Goal: Task Accomplishment & Management: Use online tool/utility

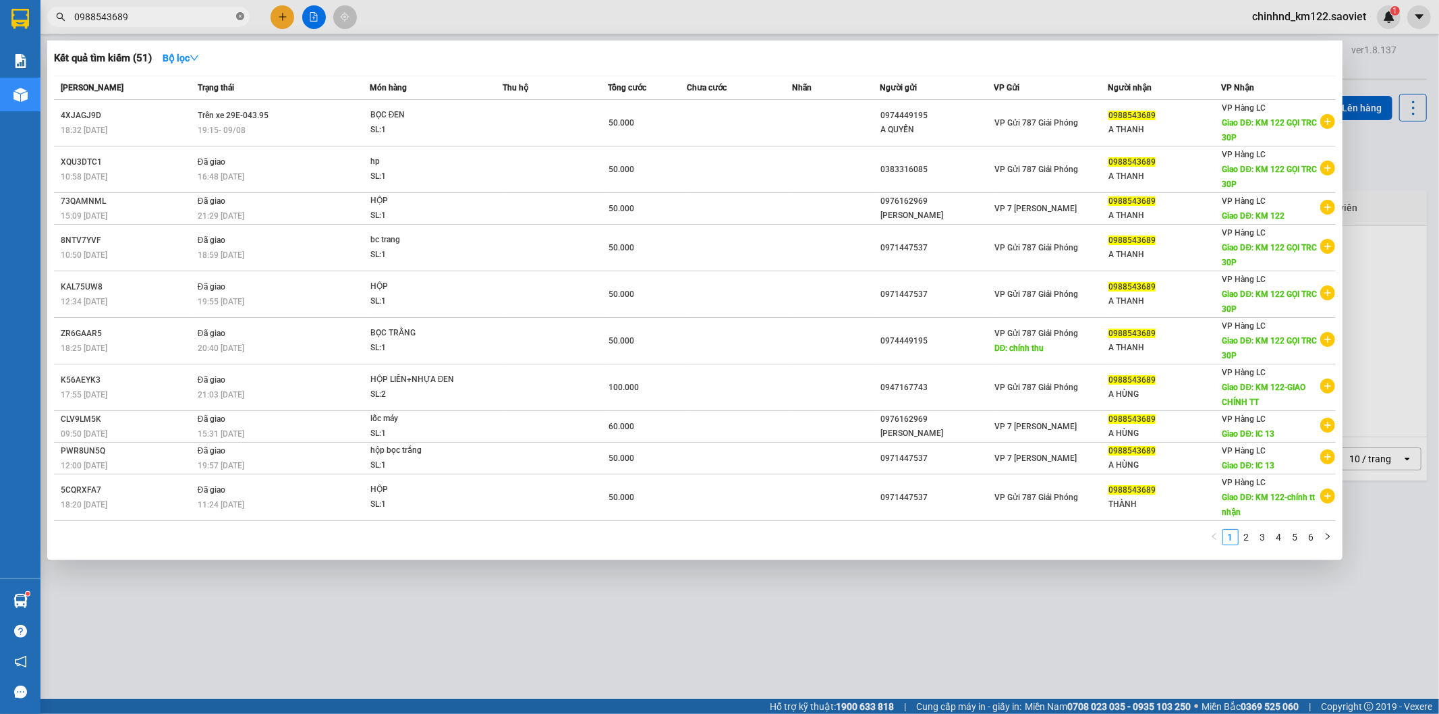
click at [243, 15] on icon "close-circle" at bounding box center [240, 16] width 8 height 8
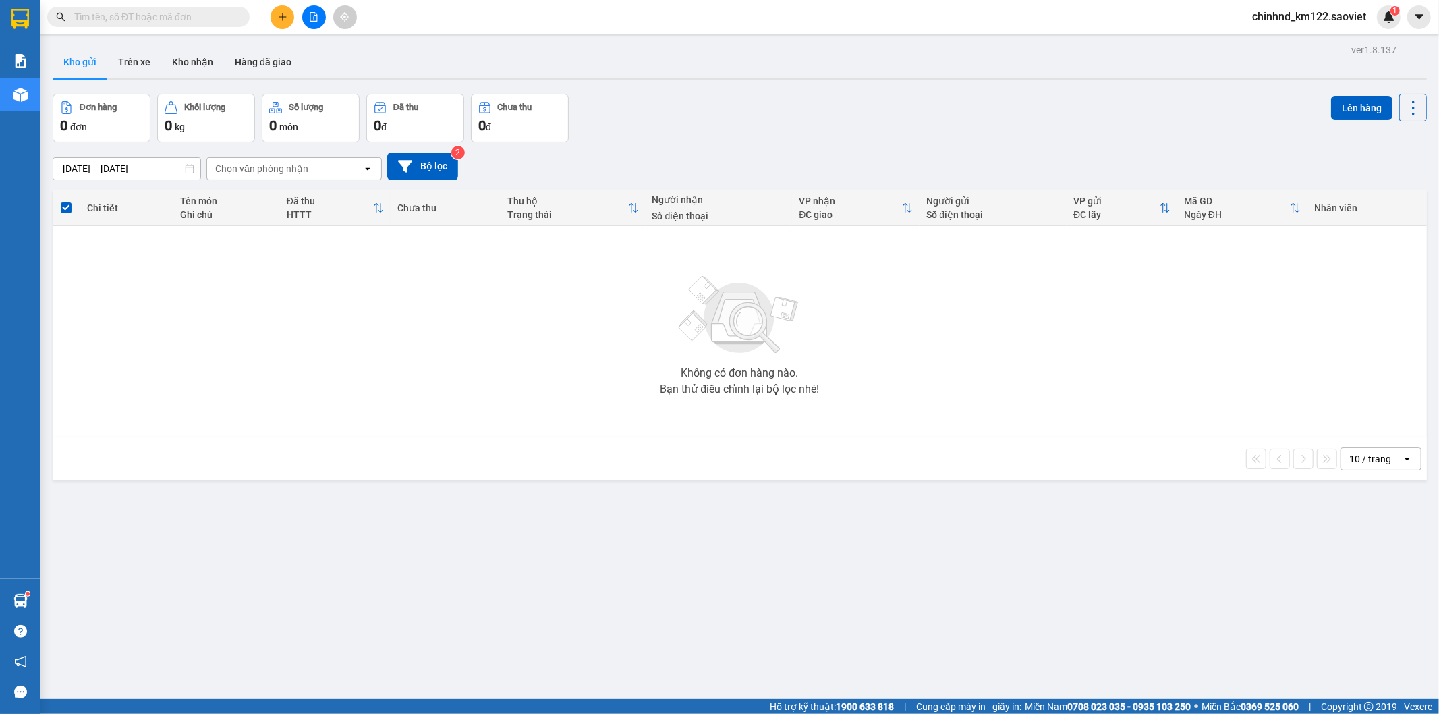
click at [212, 16] on input "text" at bounding box center [153, 16] width 159 height 15
type input "."
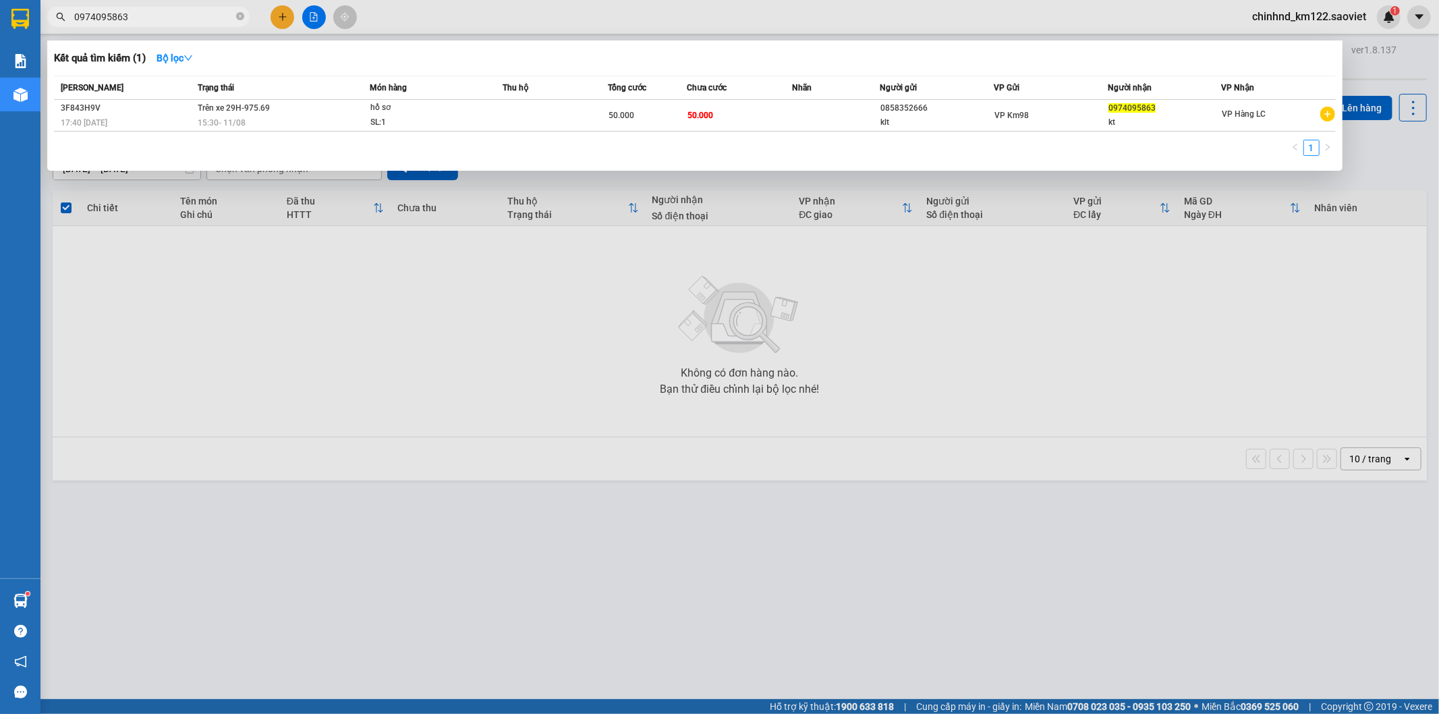
click at [505, 424] on div at bounding box center [719, 357] width 1439 height 714
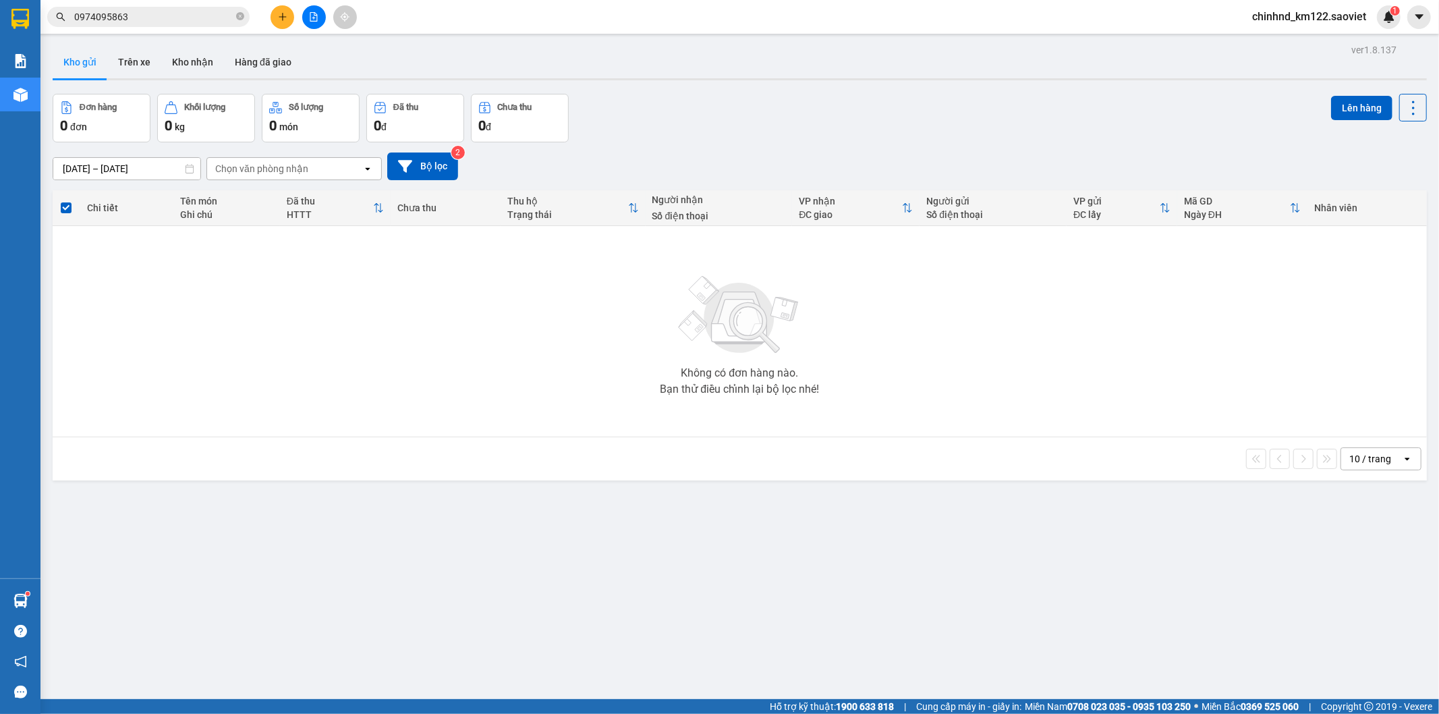
click at [219, 17] on input "0974095863" at bounding box center [153, 16] width 159 height 15
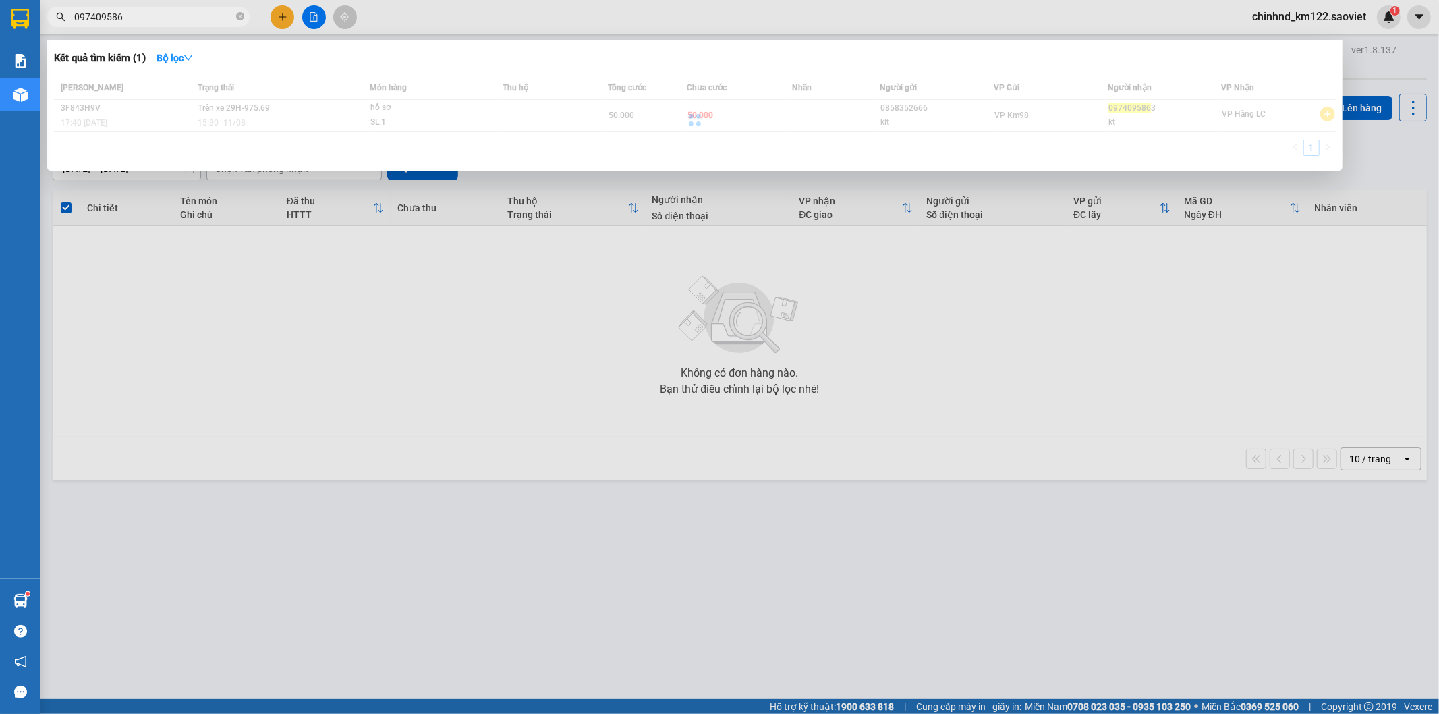
type input "0974095863"
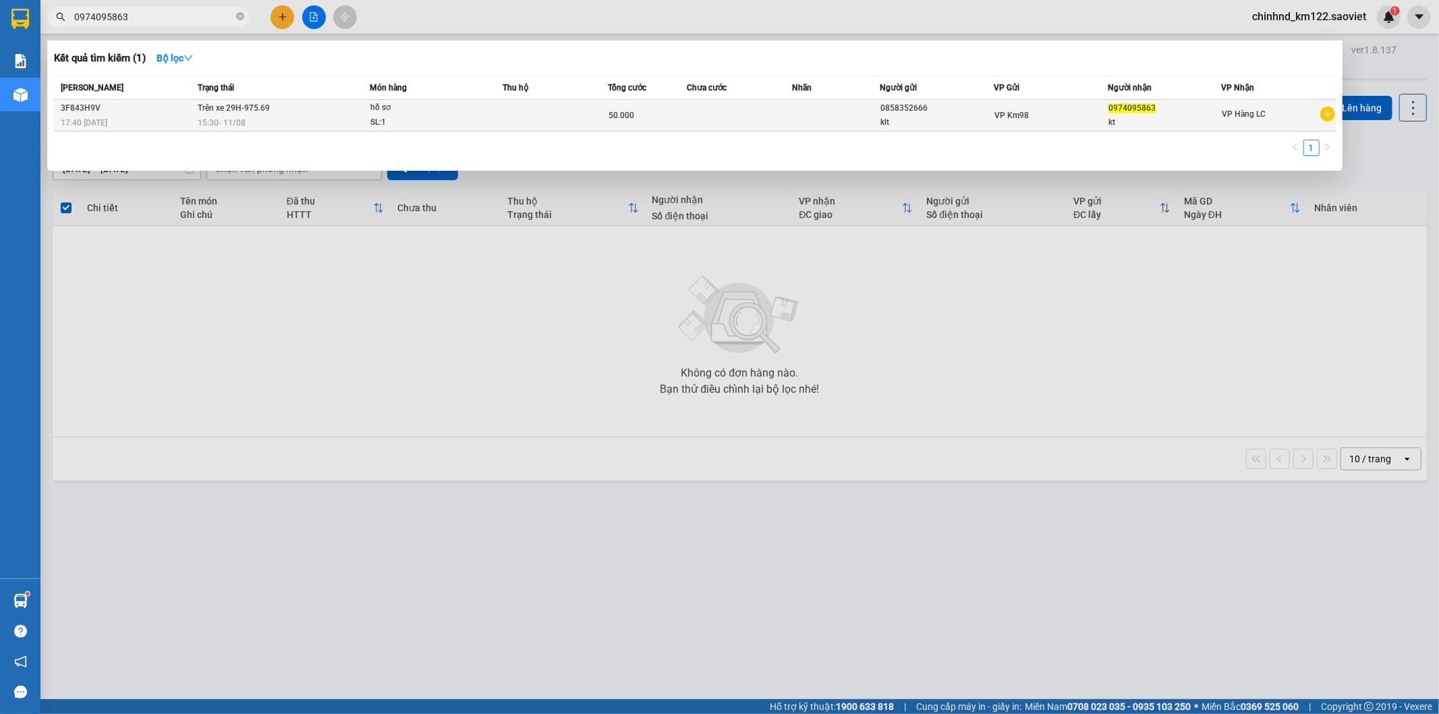
click at [529, 109] on td at bounding box center [555, 116] width 105 height 32
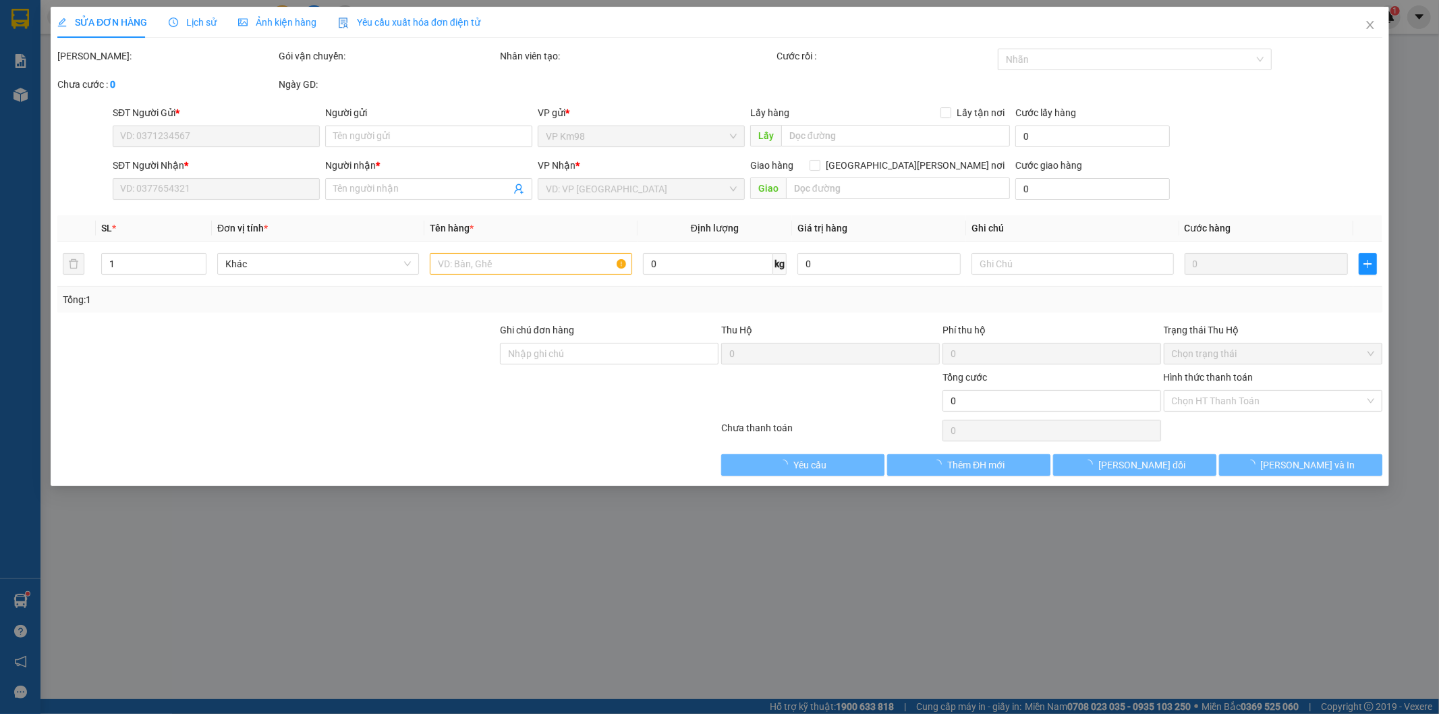
type input "0858352666"
type input "klt"
type input "0974095863"
type input "kt"
type input "50.000"
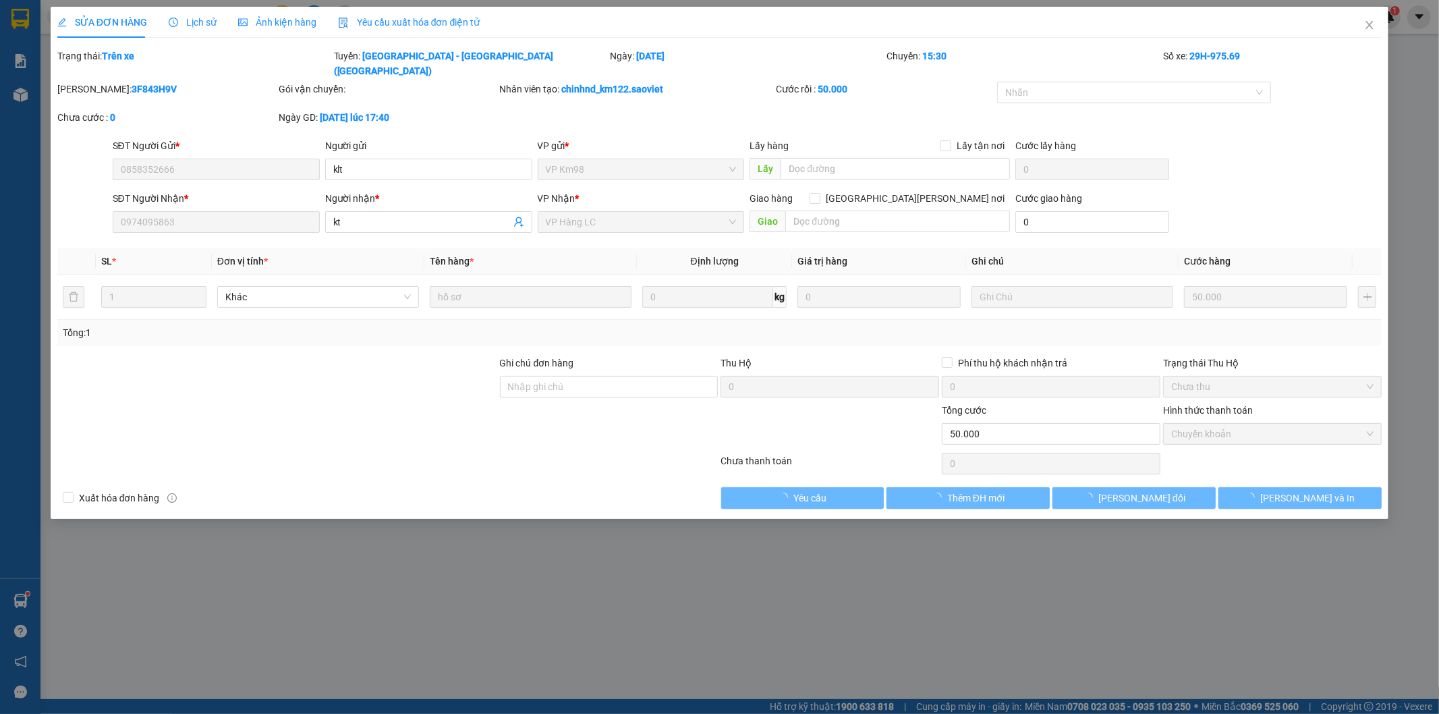
click at [200, 22] on span "Lịch sử" at bounding box center [193, 22] width 48 height 11
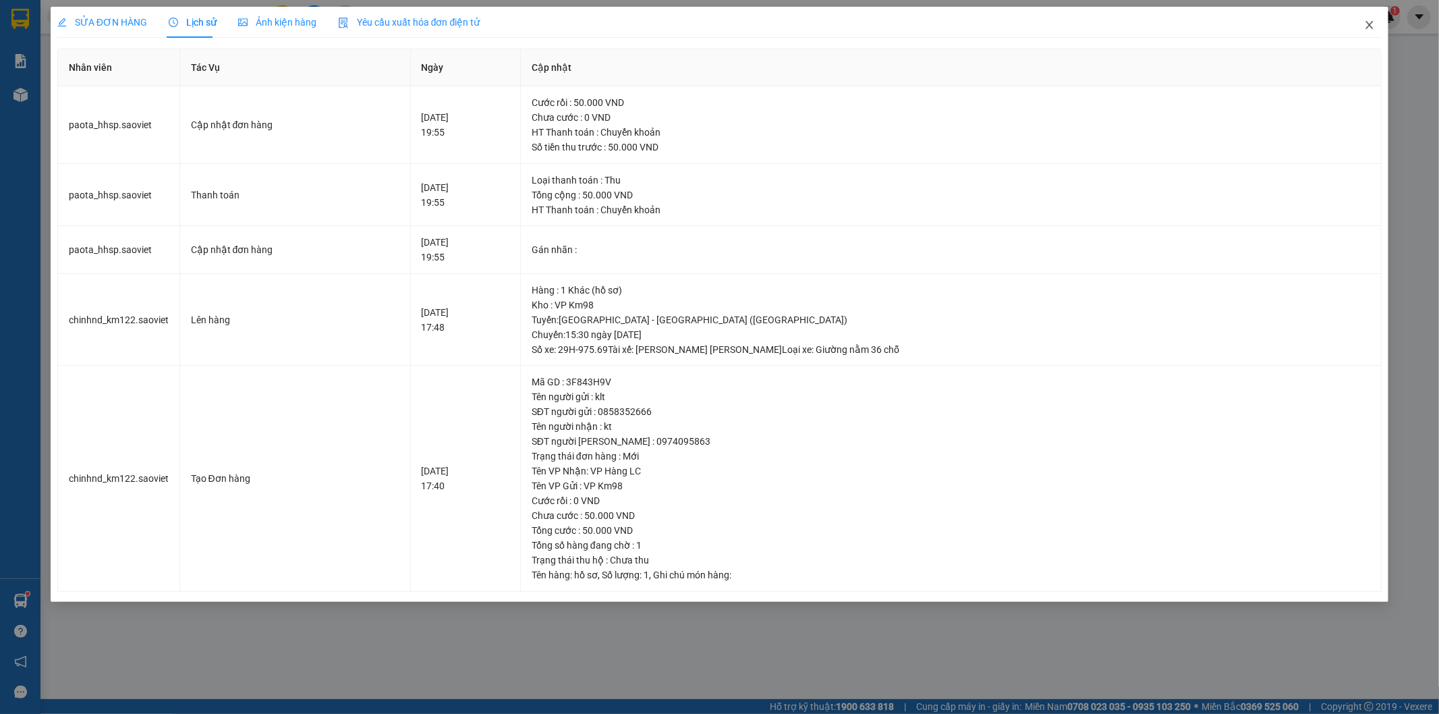
click at [1364, 22] on span "Close" at bounding box center [1370, 26] width 38 height 38
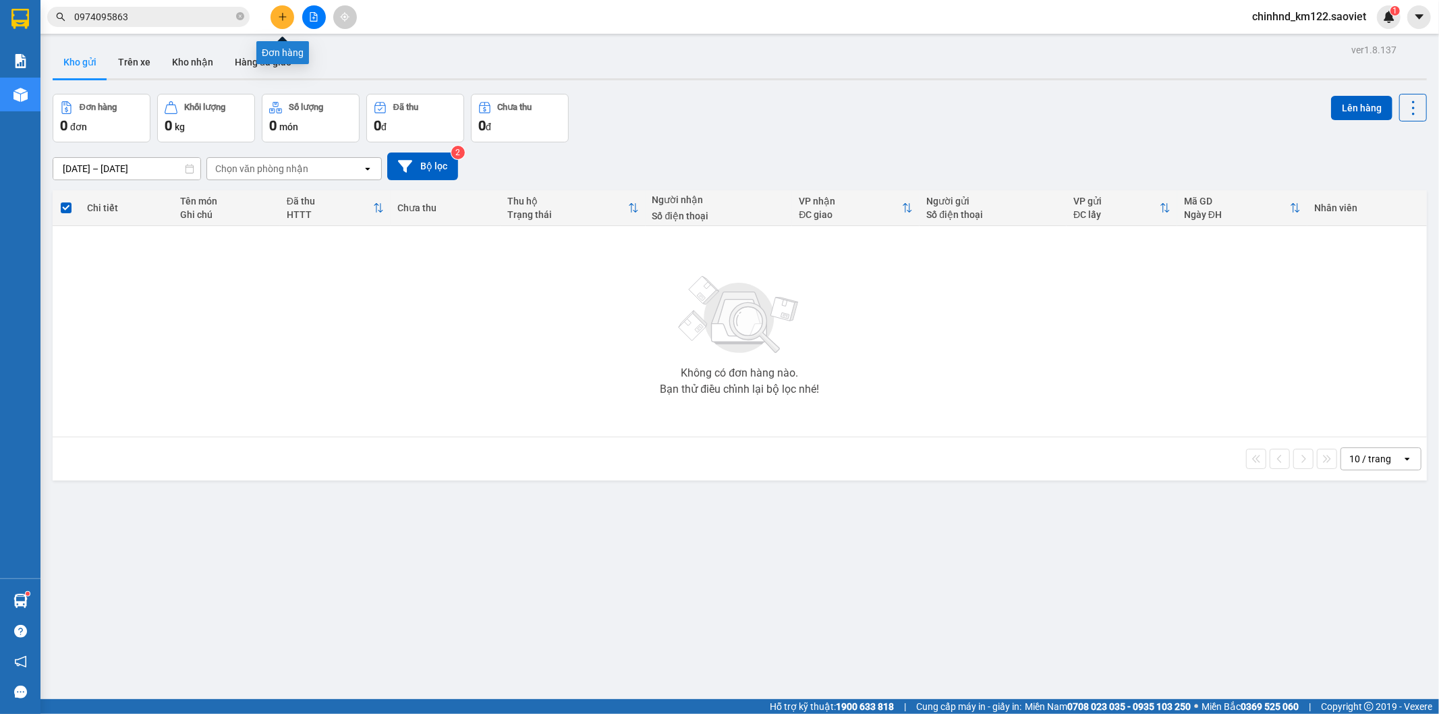
click at [286, 16] on icon "plus" at bounding box center [282, 16] width 9 height 9
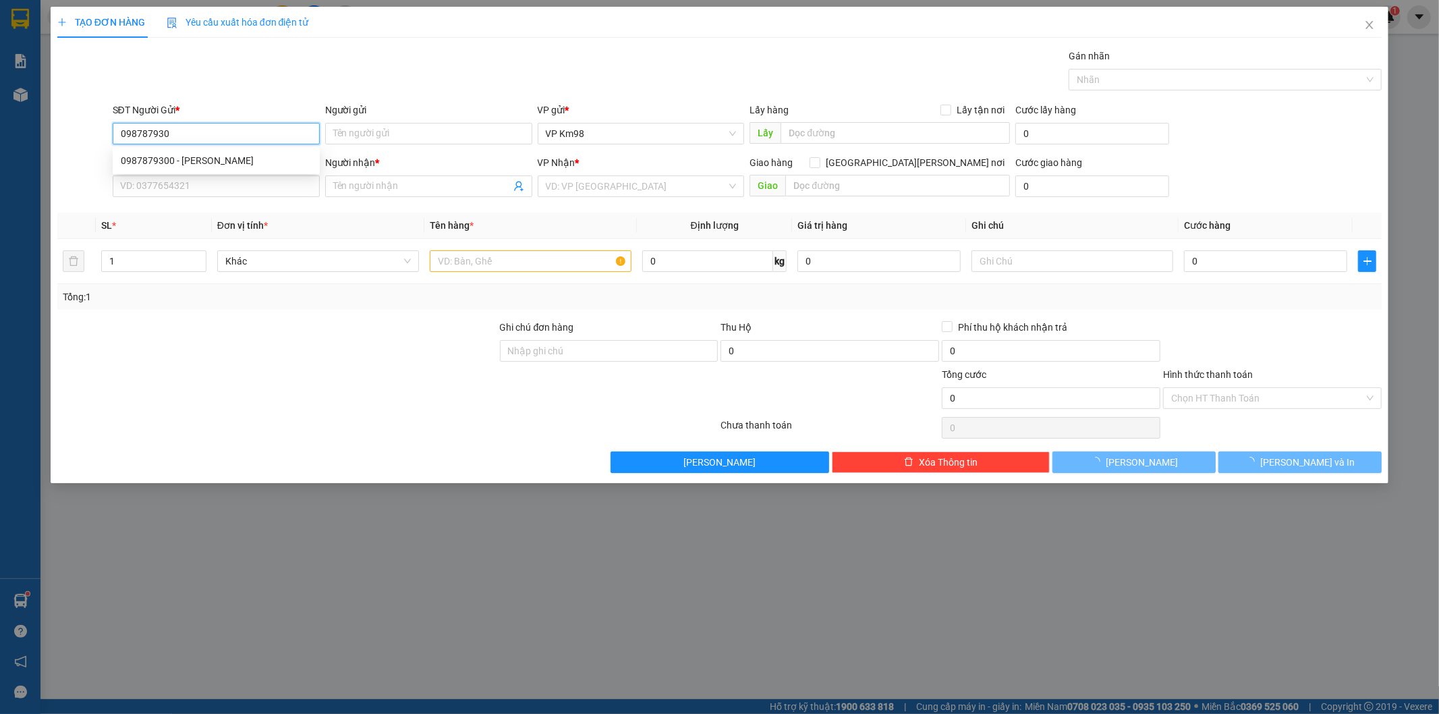
type input "0987879300"
click at [268, 167] on div "0987879300 - [PERSON_NAME]" at bounding box center [216, 160] width 191 height 15
type input "BS TÂM"
type input "0944210464"
type input "kt"
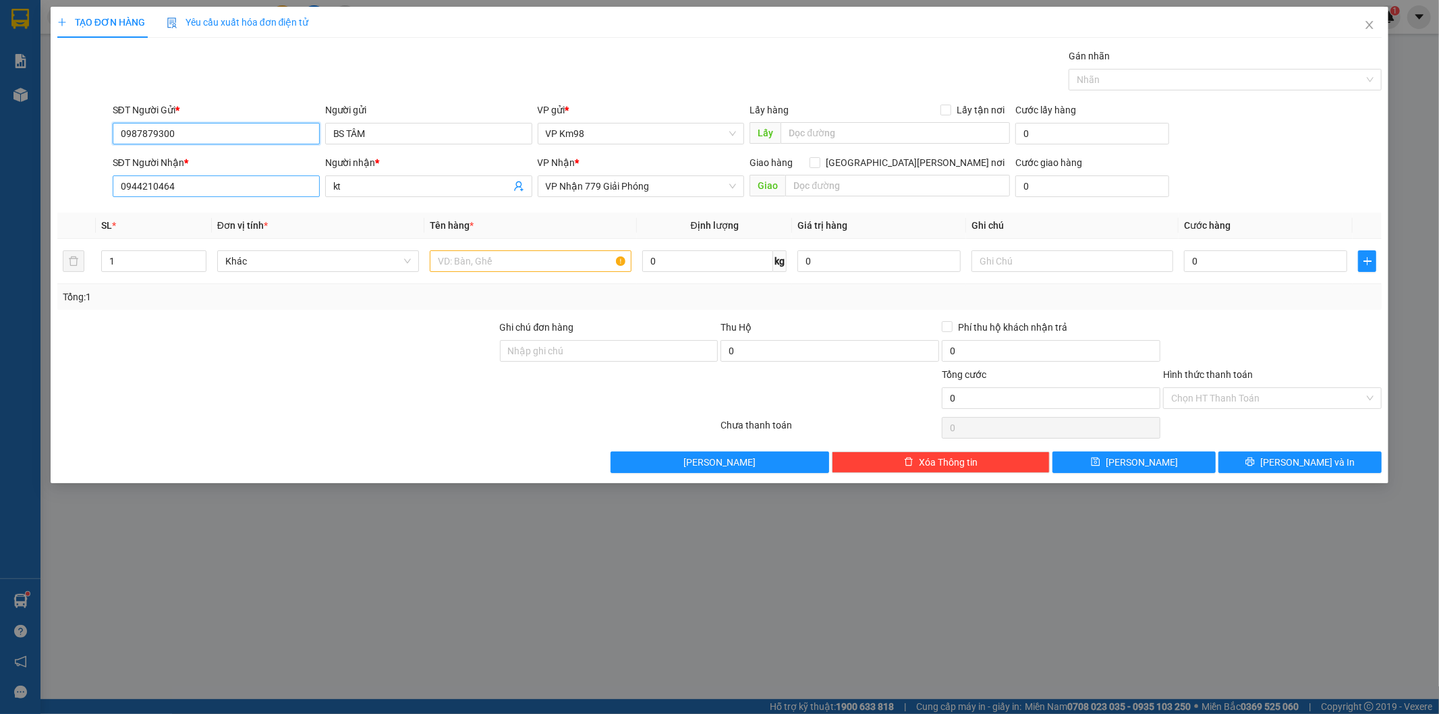
type input "0987879300"
click at [213, 181] on input "0944210464" at bounding box center [216, 186] width 207 height 22
type input "0"
click at [231, 213] on div "0944210464 - kt" at bounding box center [216, 213] width 191 height 15
type input "0944210464"
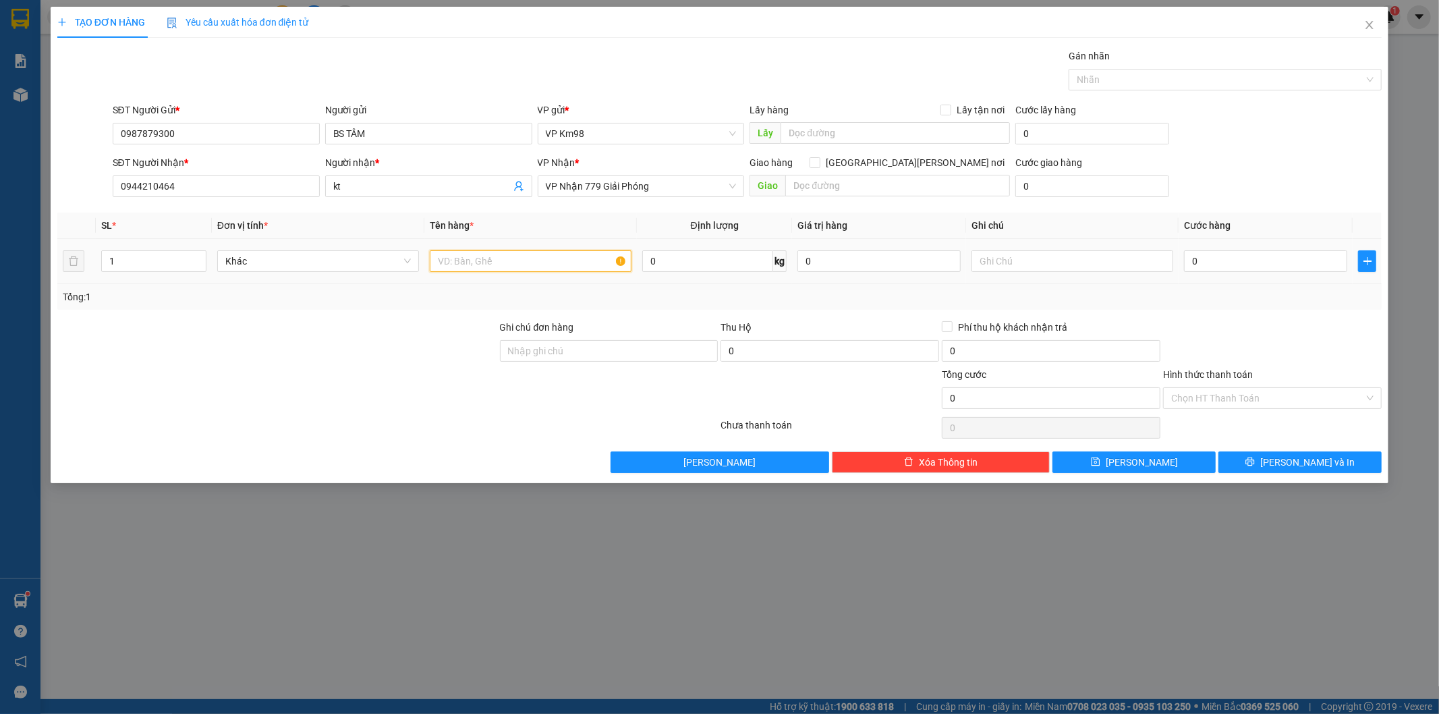
click at [547, 264] on input "text" at bounding box center [531, 261] width 202 height 22
type input "hộp"
click at [1303, 267] on input "0" at bounding box center [1265, 261] width 163 height 22
type input "5"
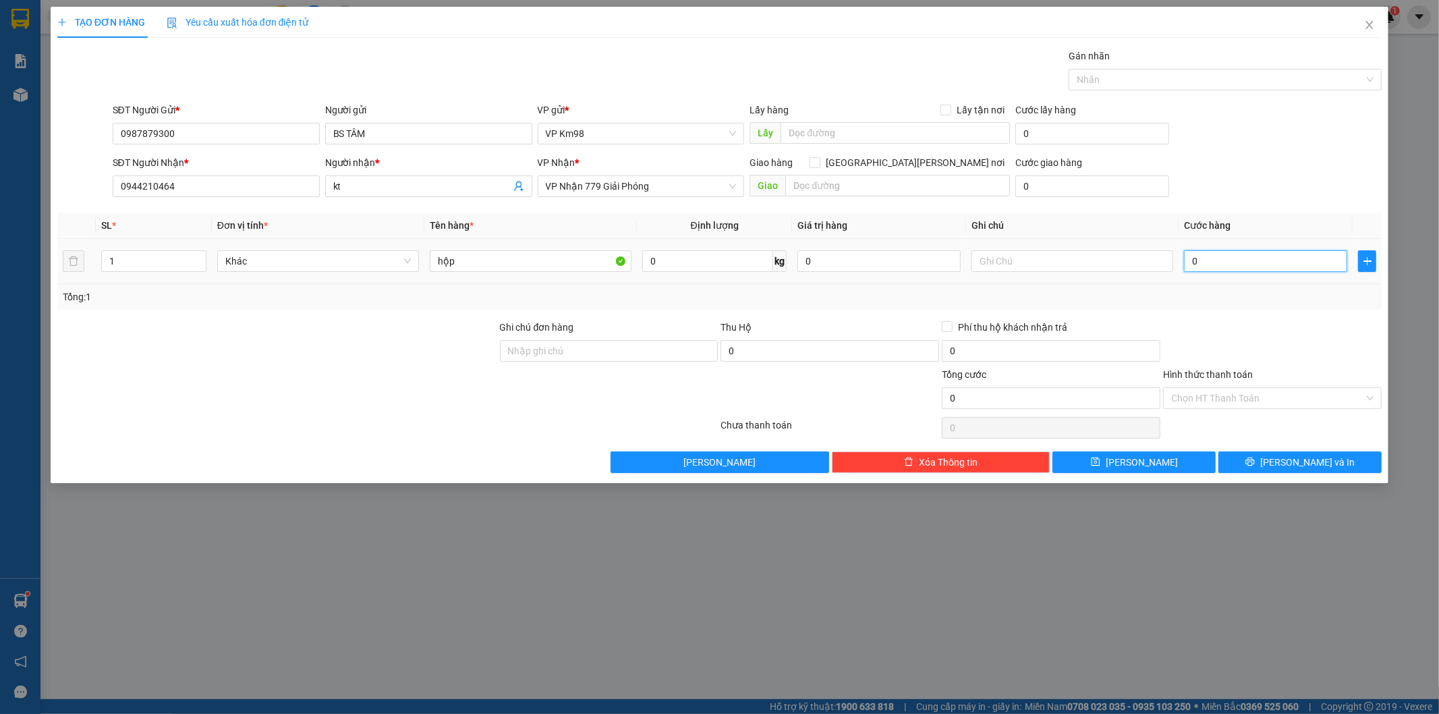
type input "5"
type input "50"
type input "500"
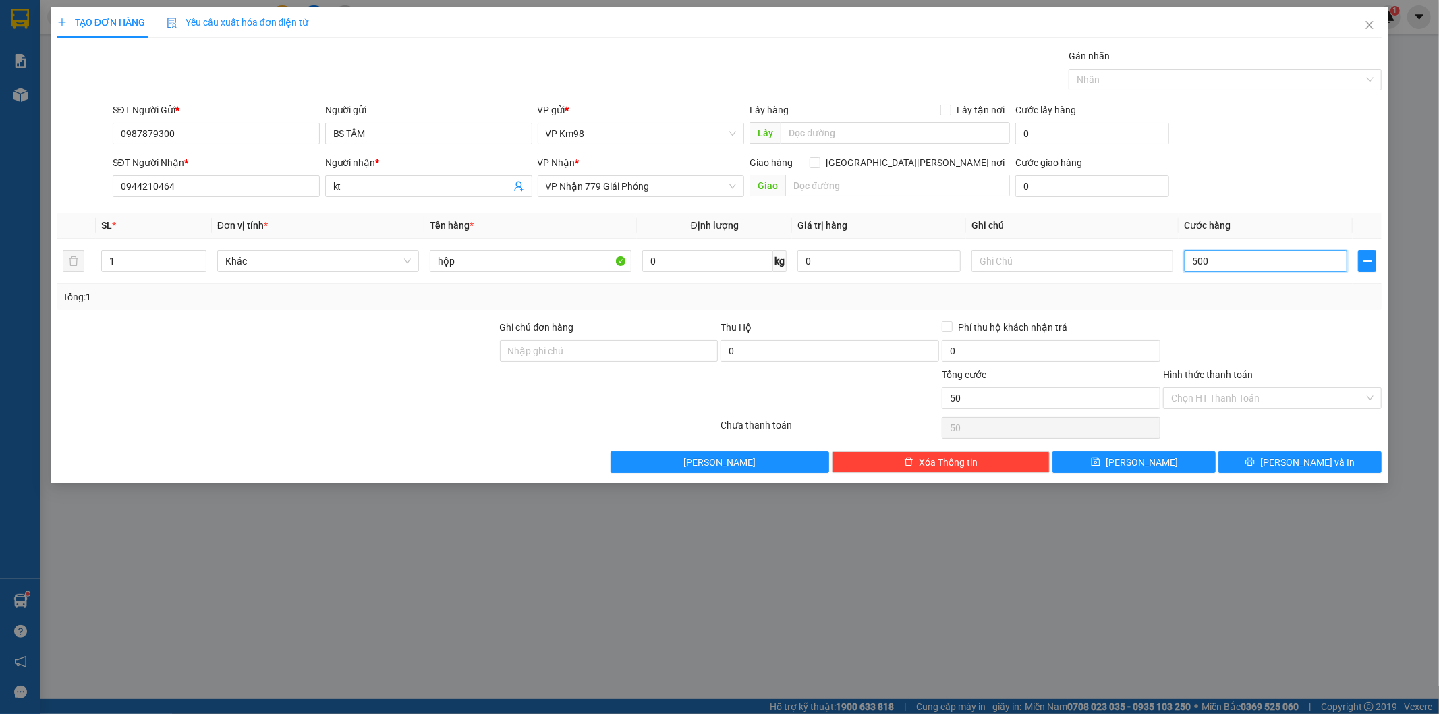
type input "500"
type input "5.000"
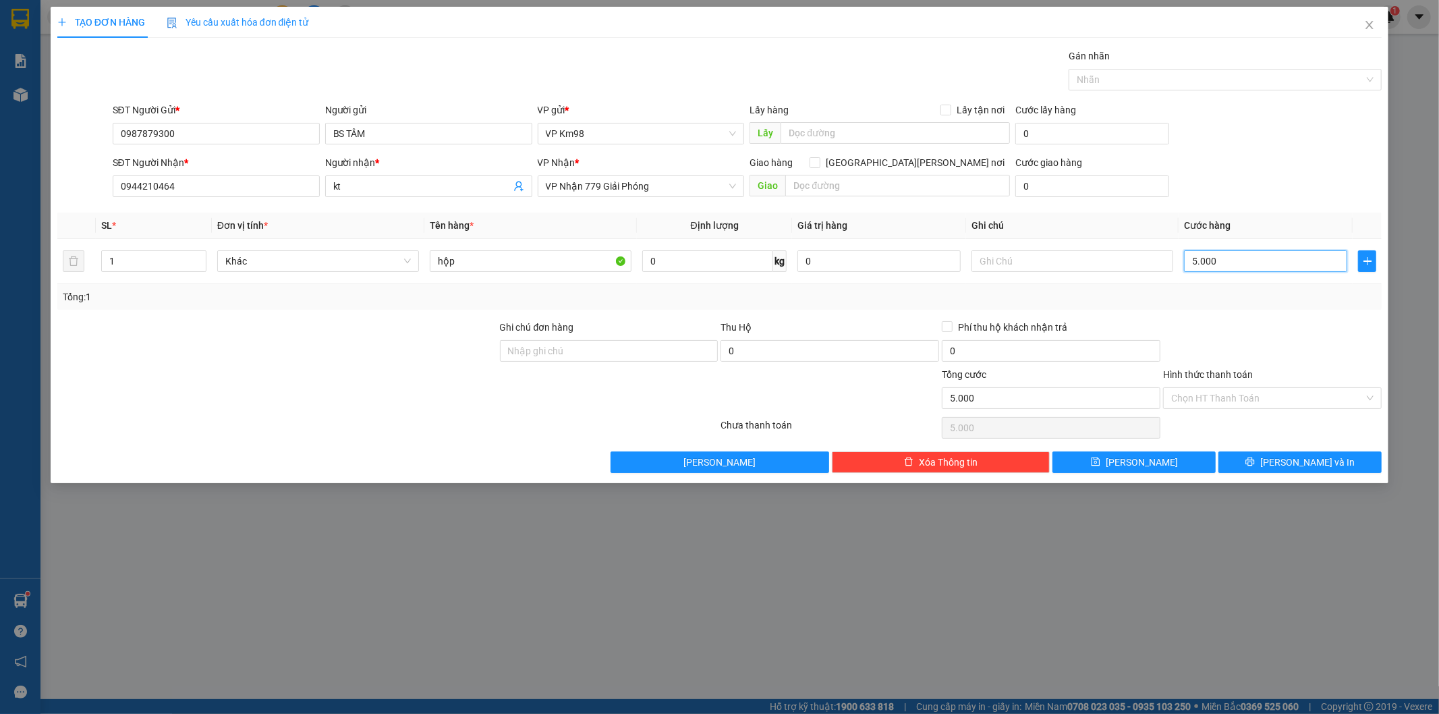
type input "50.000"
click at [1296, 464] on span "[PERSON_NAME] và In" at bounding box center [1307, 462] width 94 height 15
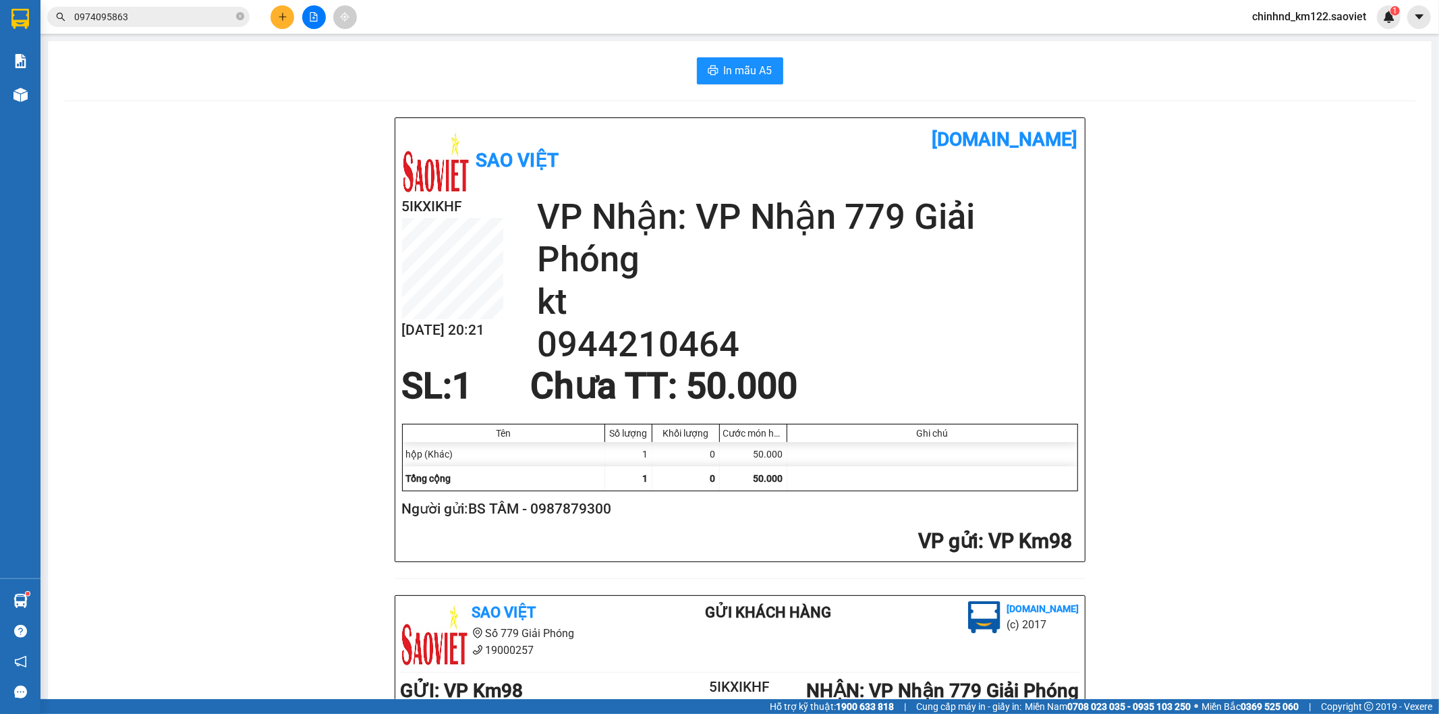
click at [688, 347] on h2 "0944210464" at bounding box center [807, 344] width 541 height 43
copy h2 "0944210464"
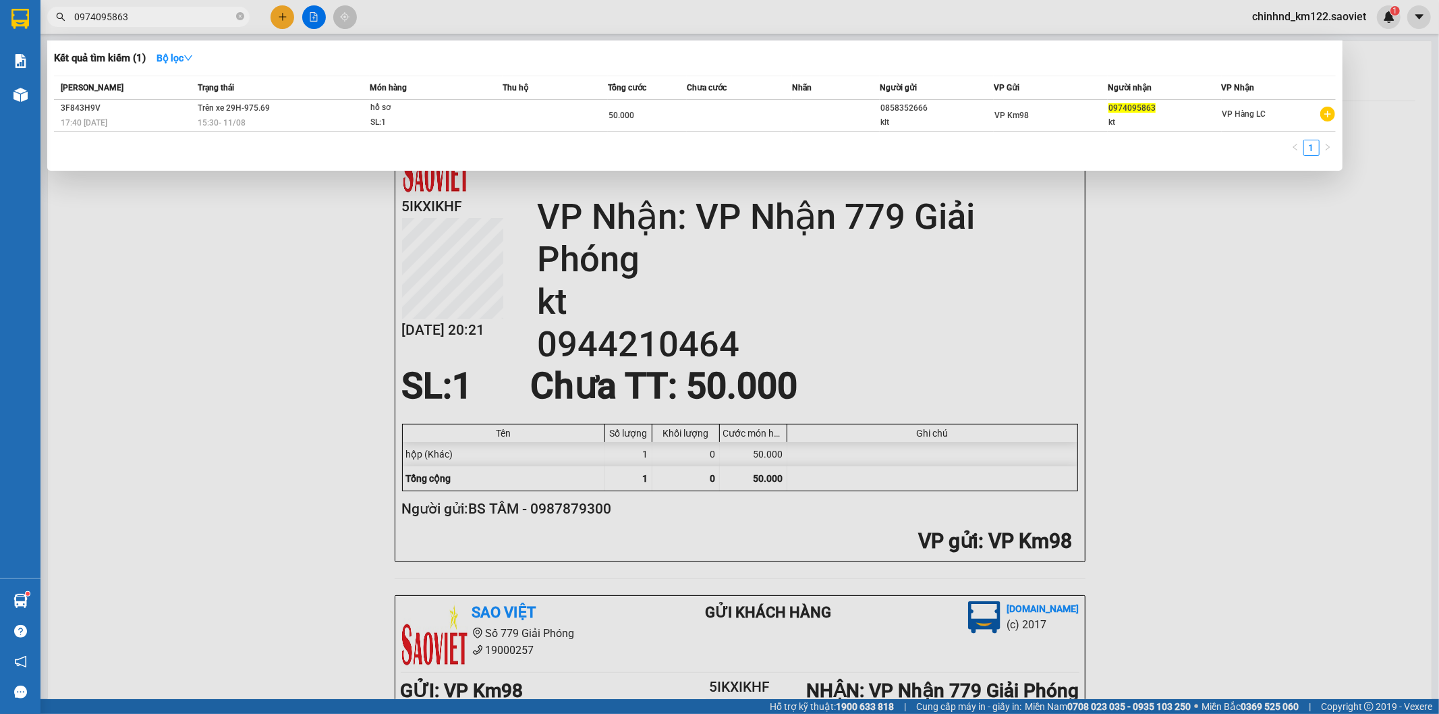
click at [233, 16] on span "0974095863" at bounding box center [148, 17] width 202 height 20
click at [237, 16] on icon "close-circle" at bounding box center [240, 16] width 8 height 8
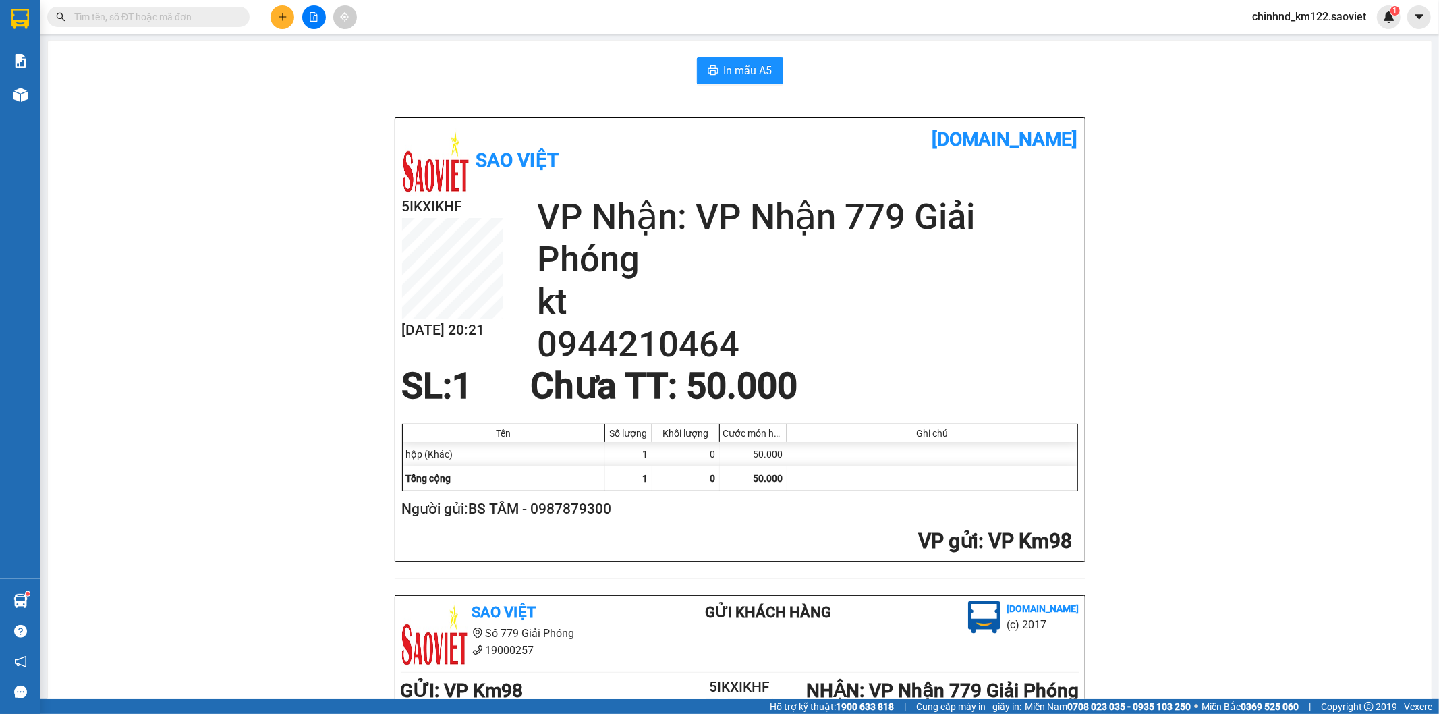
click at [192, 14] on input "text" at bounding box center [153, 16] width 159 height 15
paste input "0944210464"
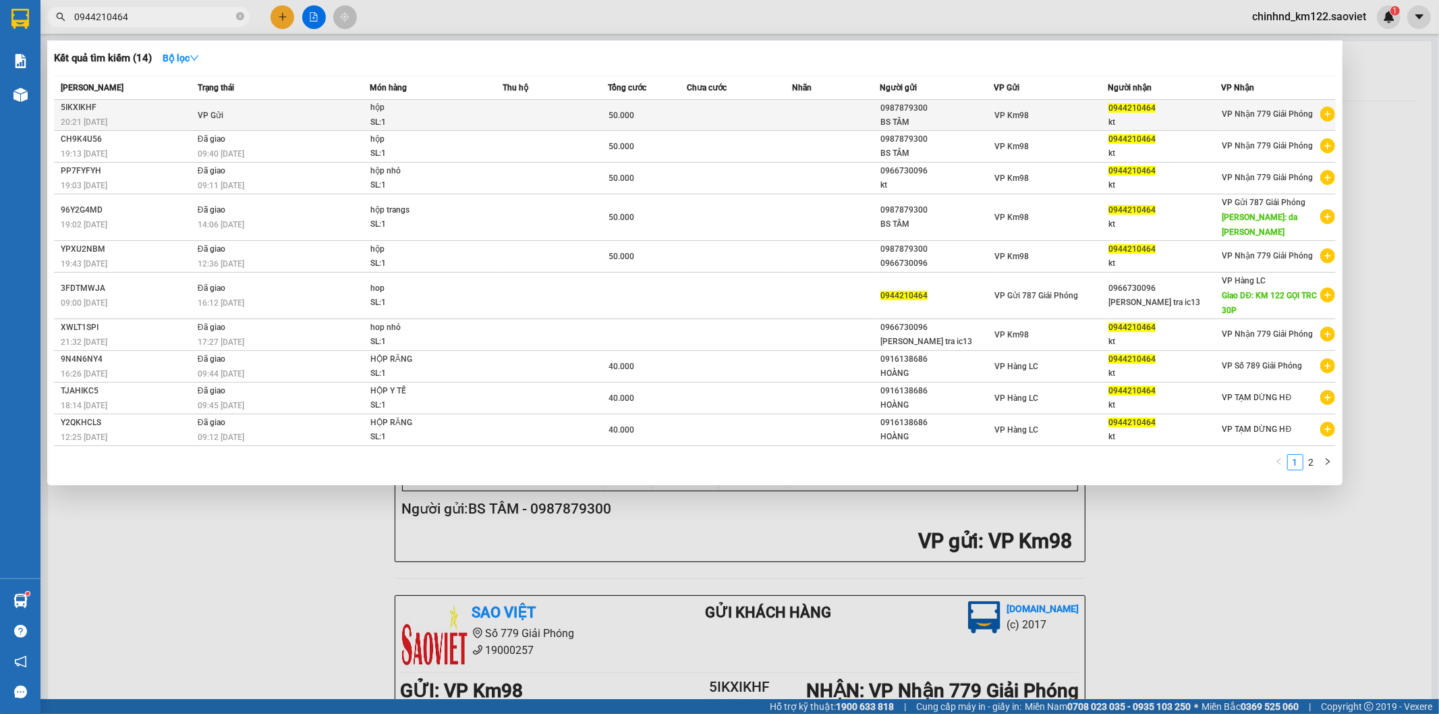
type input "0944210464"
click at [430, 109] on div "hộp" at bounding box center [420, 108] width 101 height 15
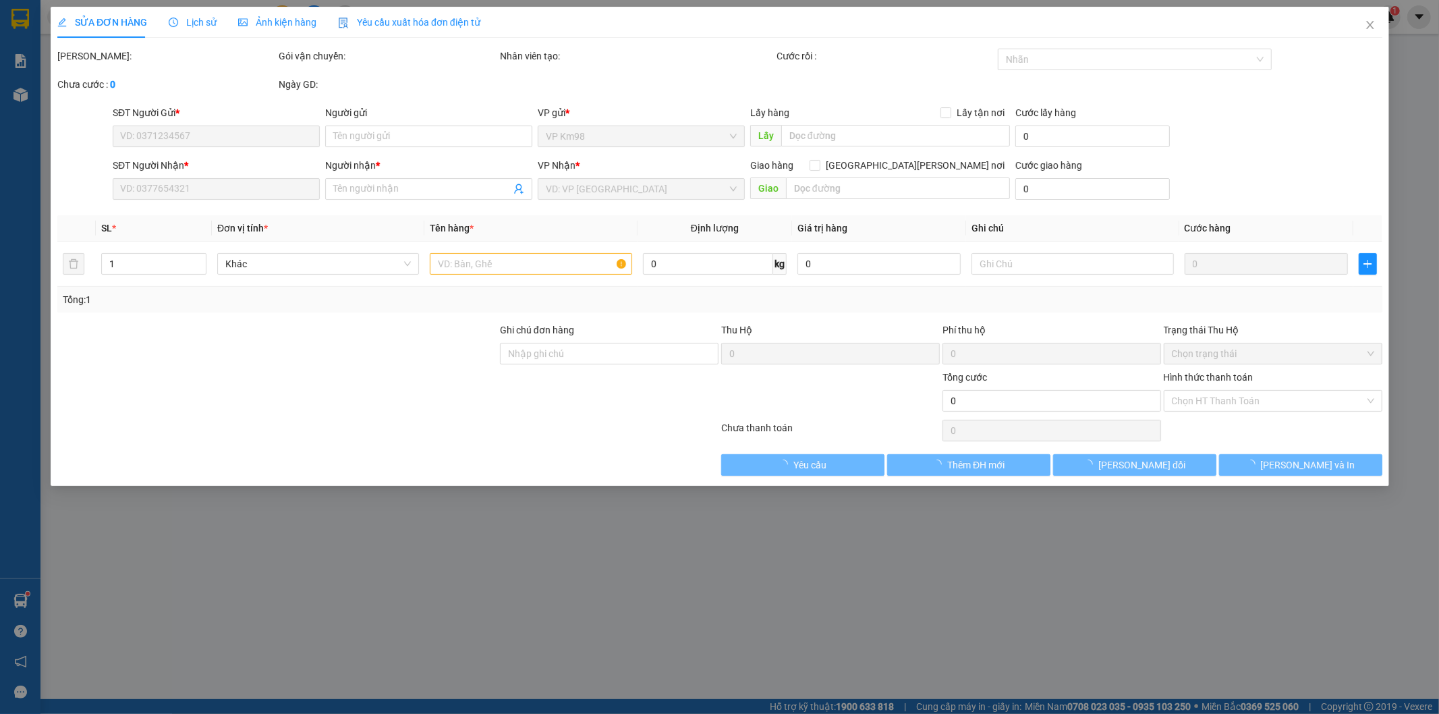
type input "0987879300"
type input "BS TÂM"
type input "0944210464"
type input "kt"
type input "50.000"
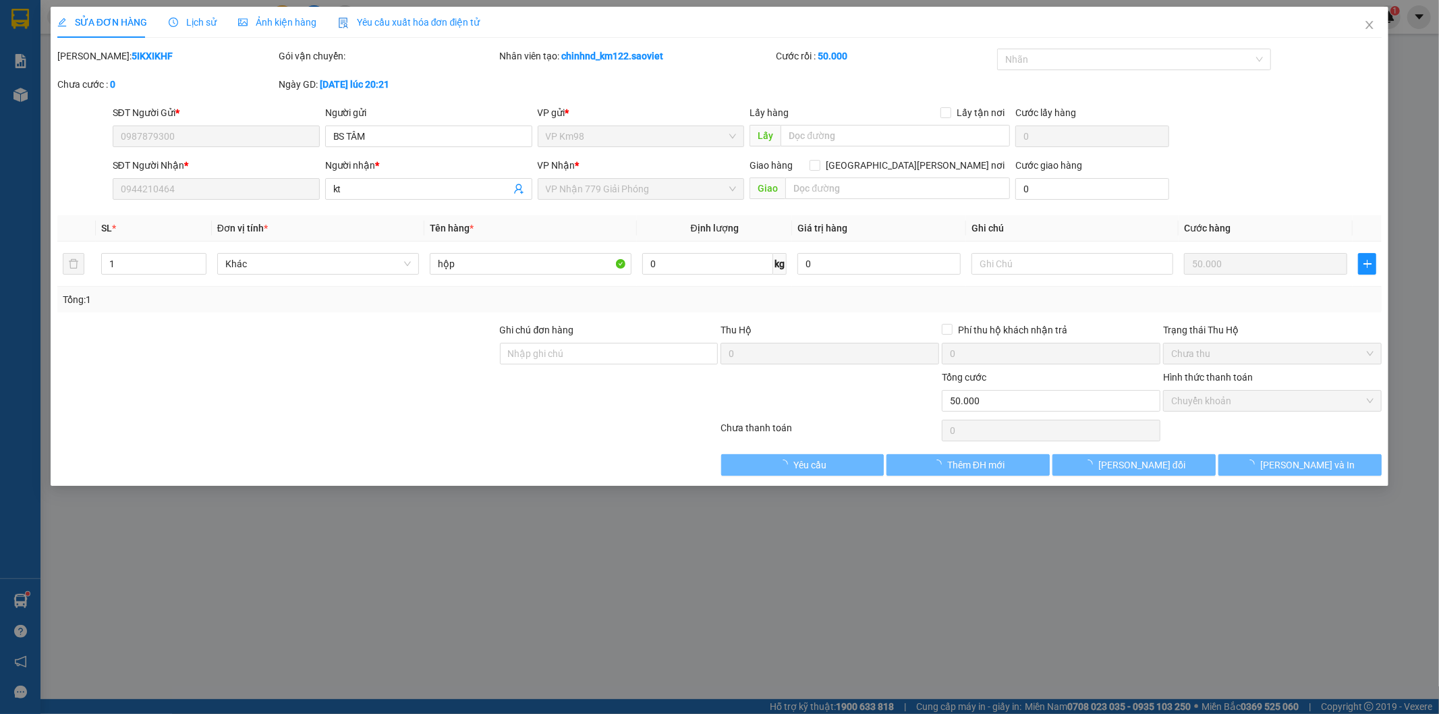
click at [198, 26] on span "Lịch sử" at bounding box center [193, 22] width 48 height 11
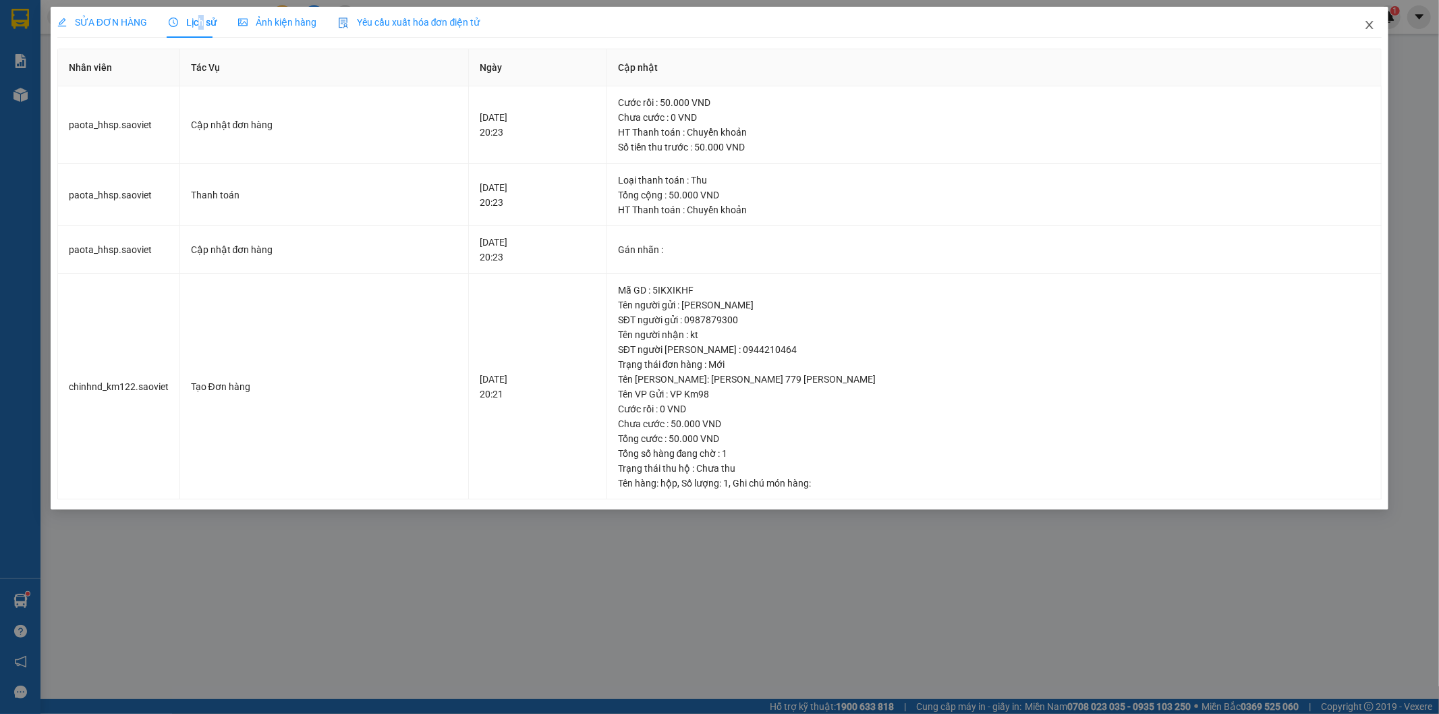
click at [1374, 22] on icon "close" at bounding box center [1369, 25] width 11 height 11
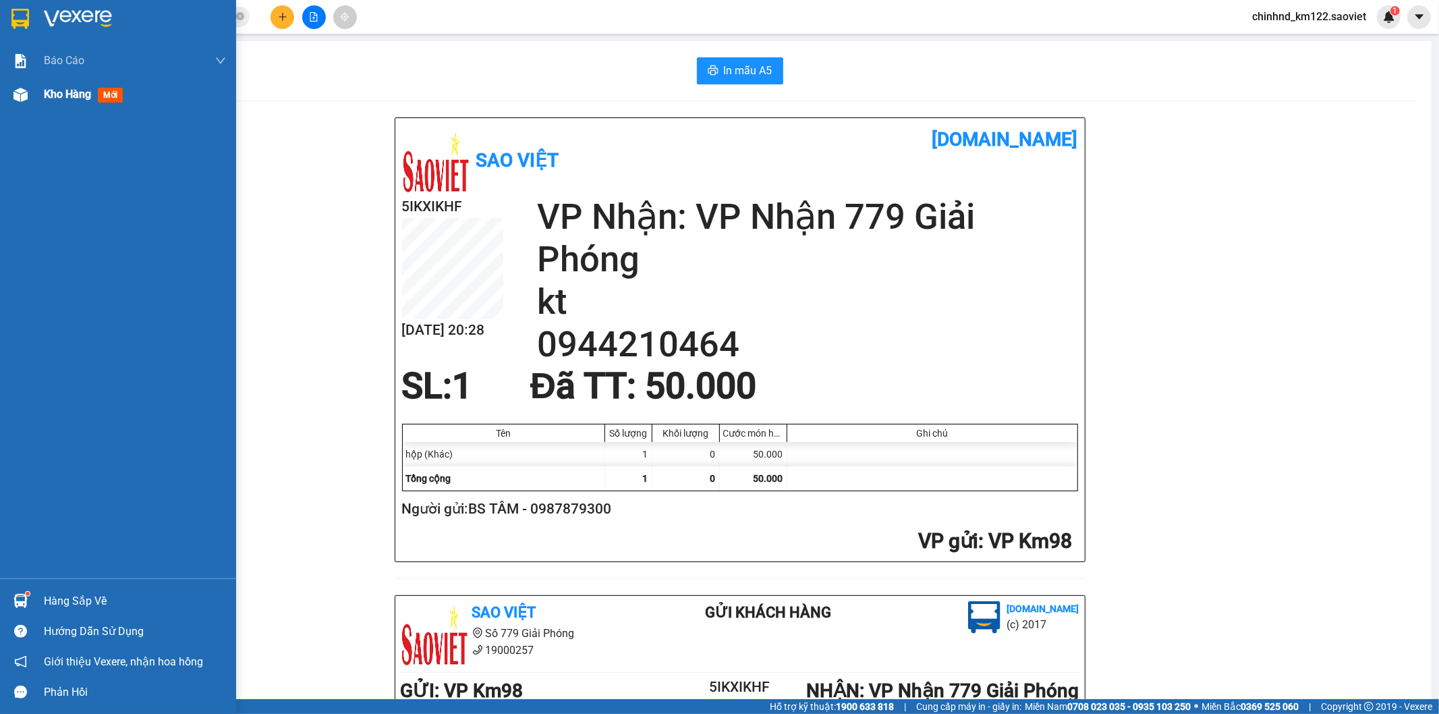
click at [96, 99] on div "Kho hàng mới" at bounding box center [86, 94] width 84 height 17
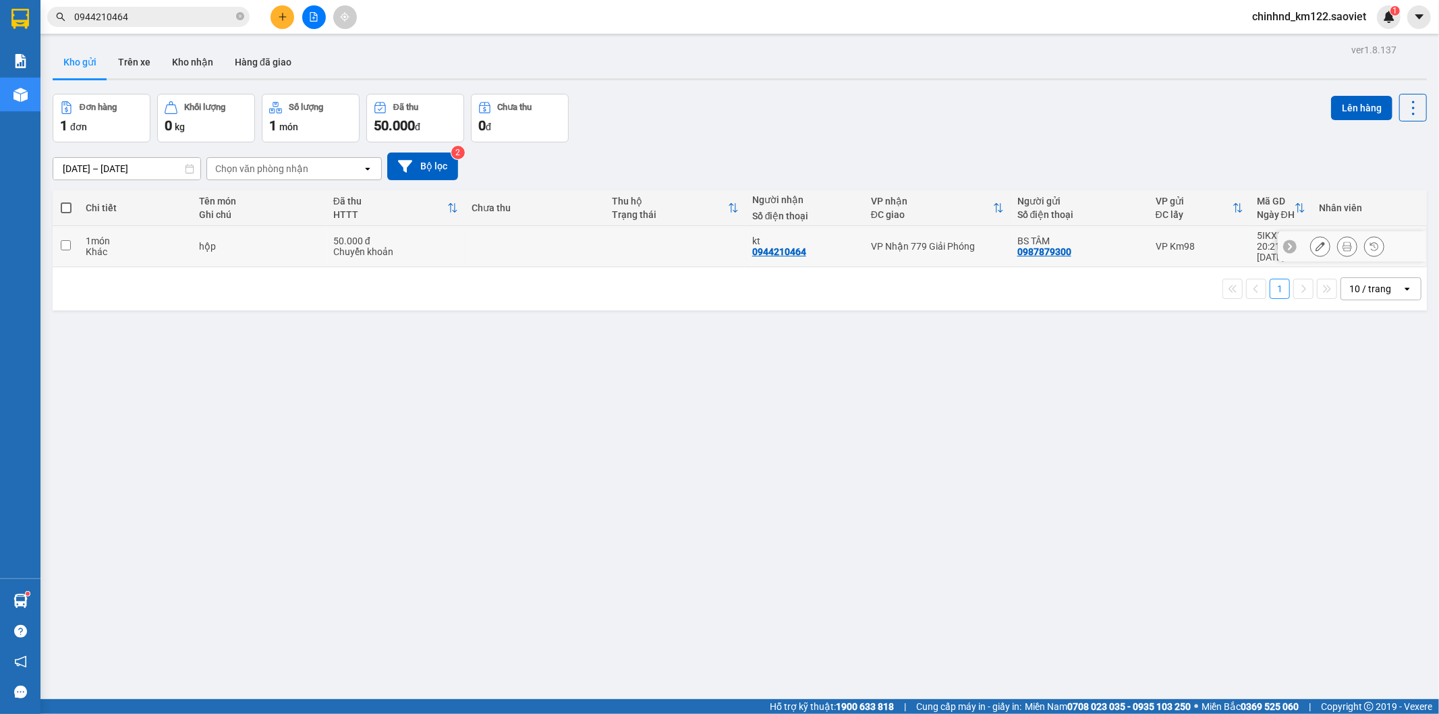
click at [580, 229] on td at bounding box center [535, 246] width 140 height 41
checkbox input "true"
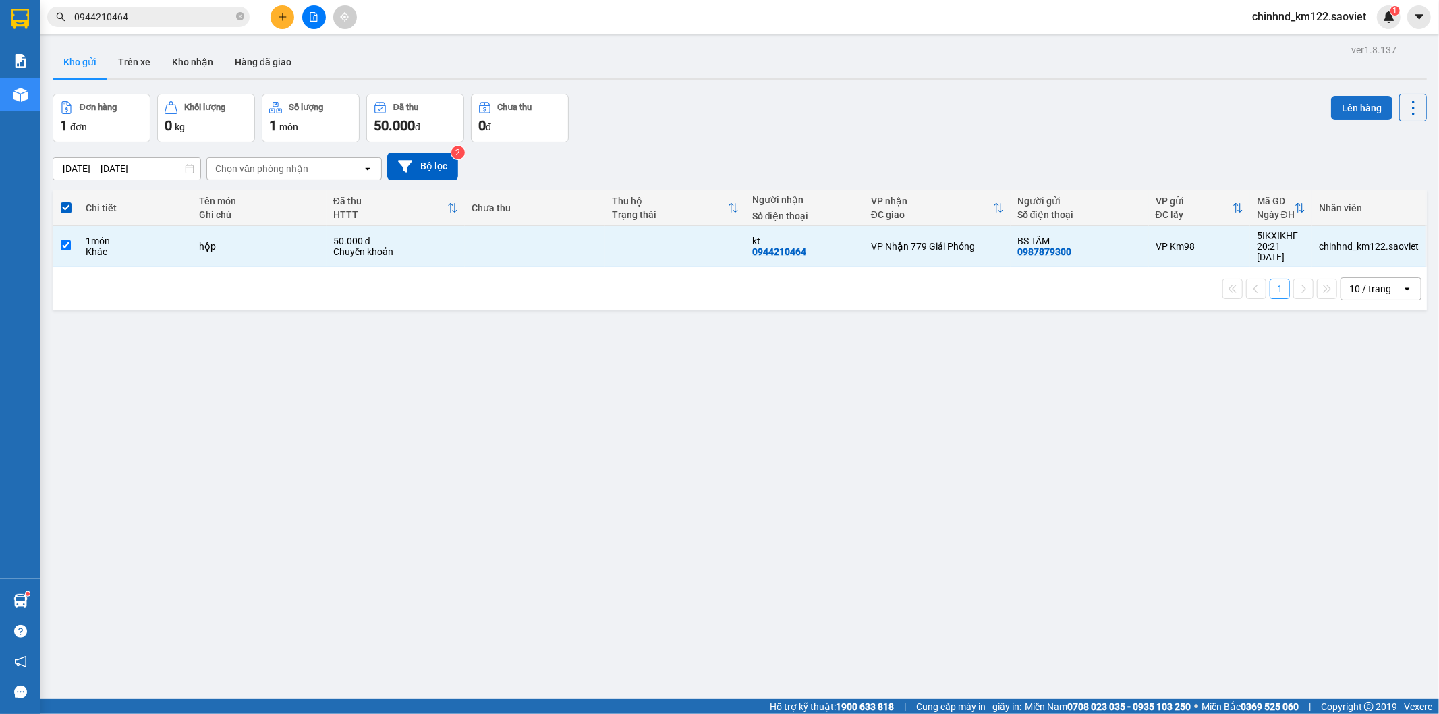
click at [1331, 99] on button "Lên hàng" at bounding box center [1361, 108] width 61 height 24
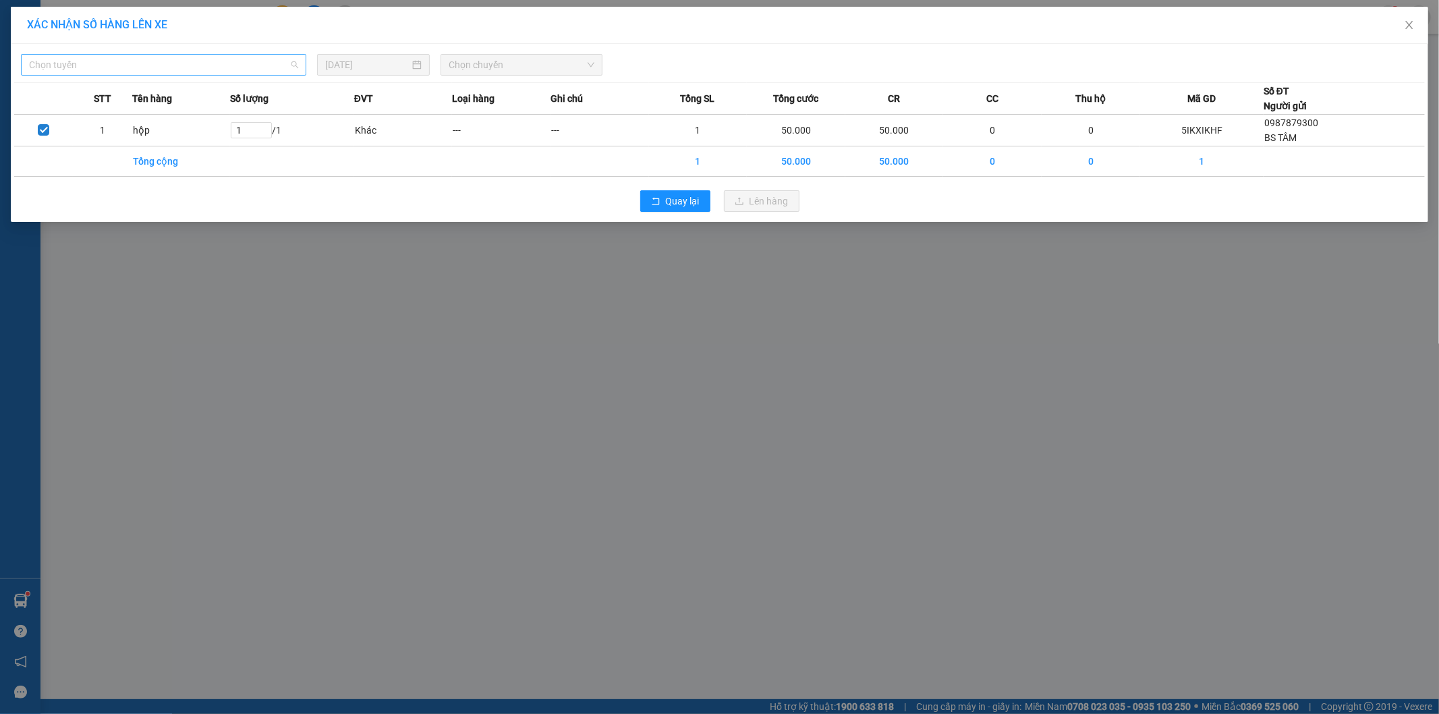
click at [266, 64] on span "Chọn tuyến" at bounding box center [163, 65] width 269 height 20
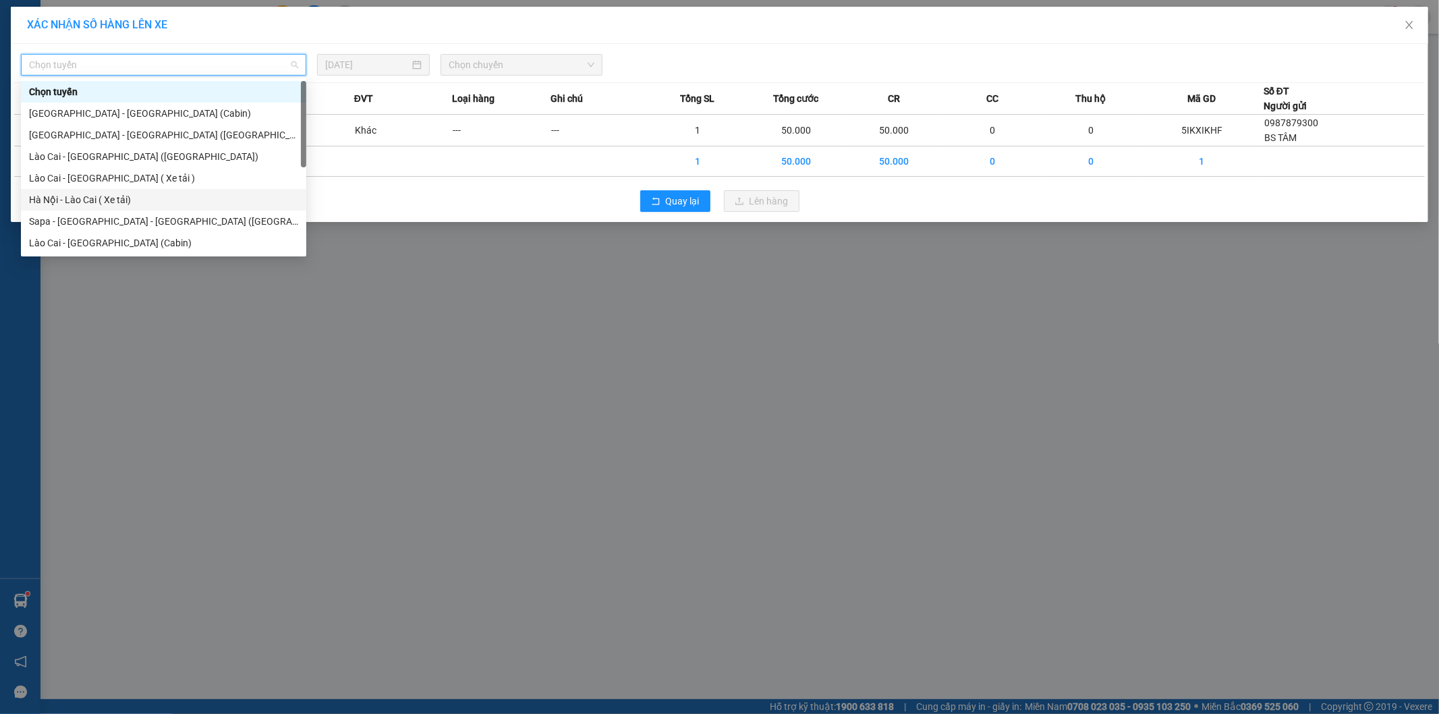
scroll to position [108, 0]
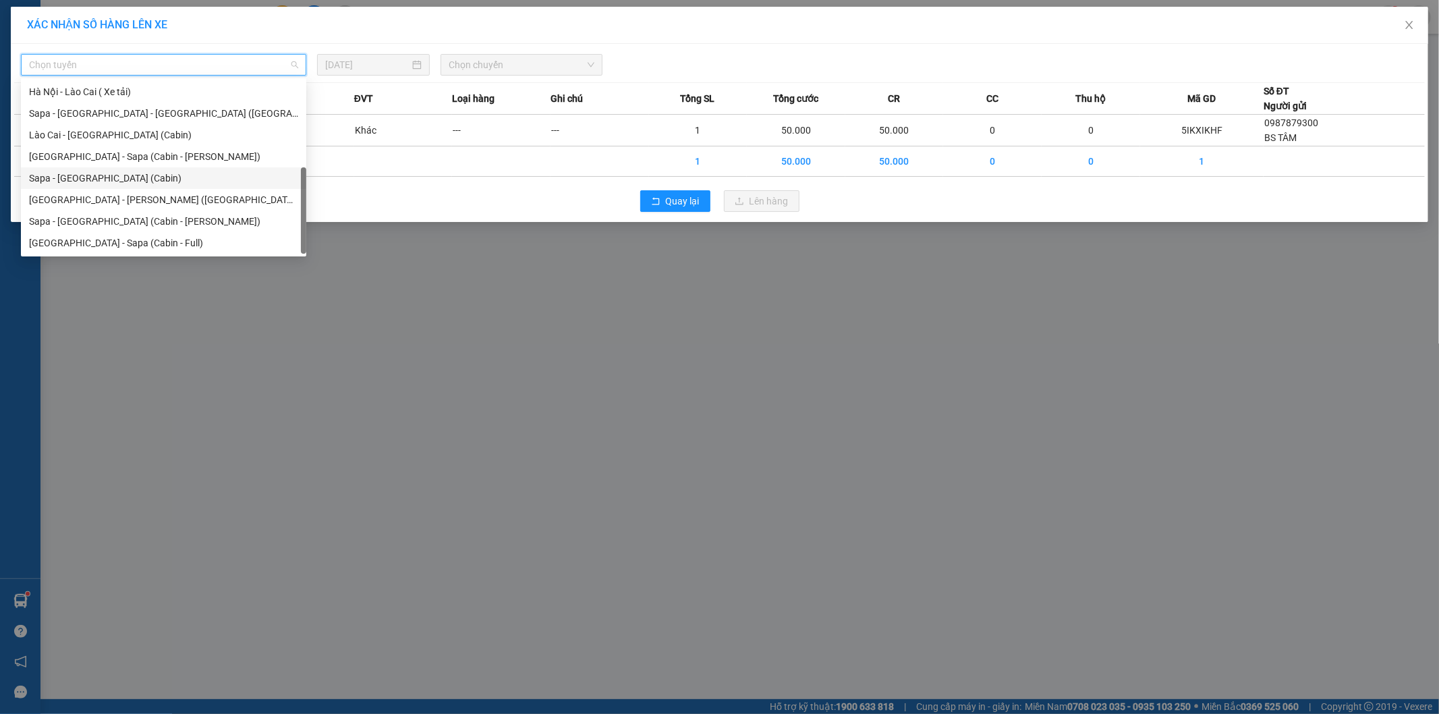
click at [76, 180] on div "Sapa - [GEOGRAPHIC_DATA] (Cabin)" at bounding box center [163, 178] width 269 height 15
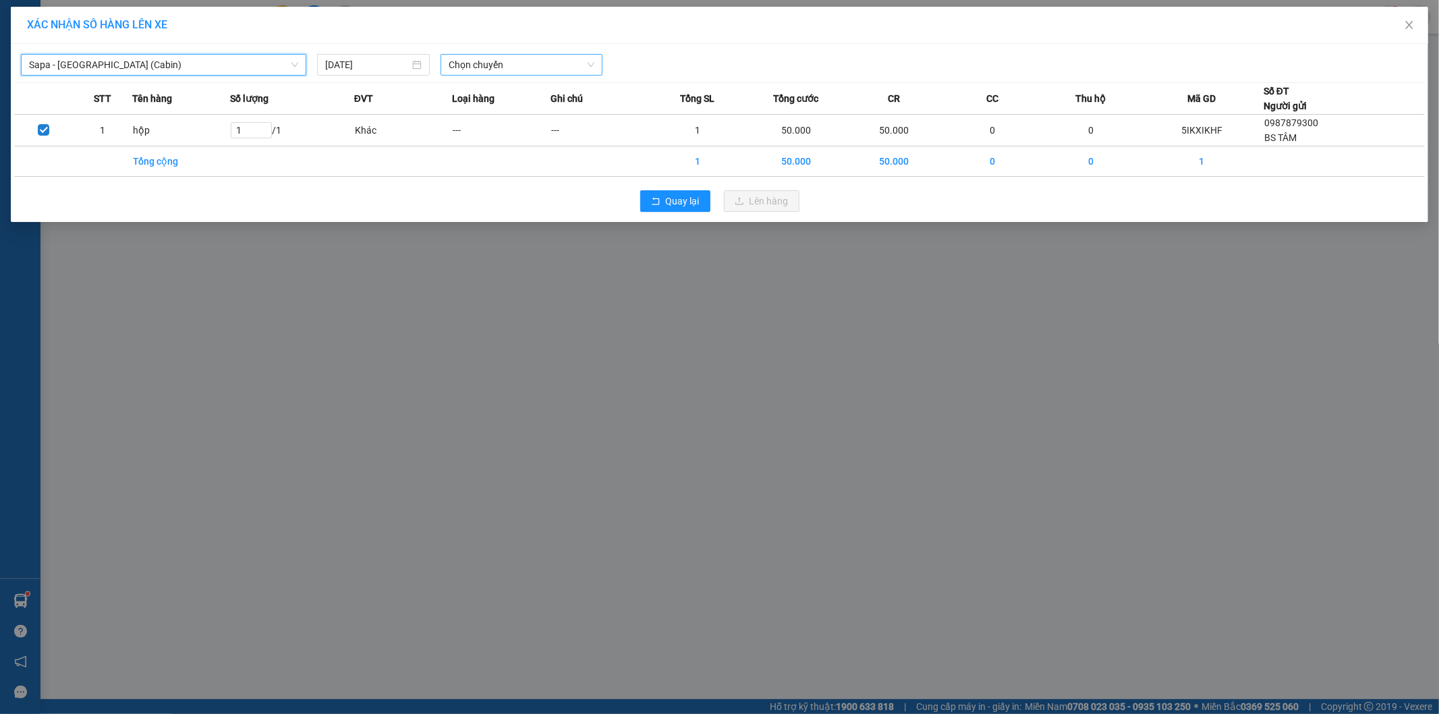
click at [518, 63] on span "Chọn chuyến" at bounding box center [522, 65] width 146 height 20
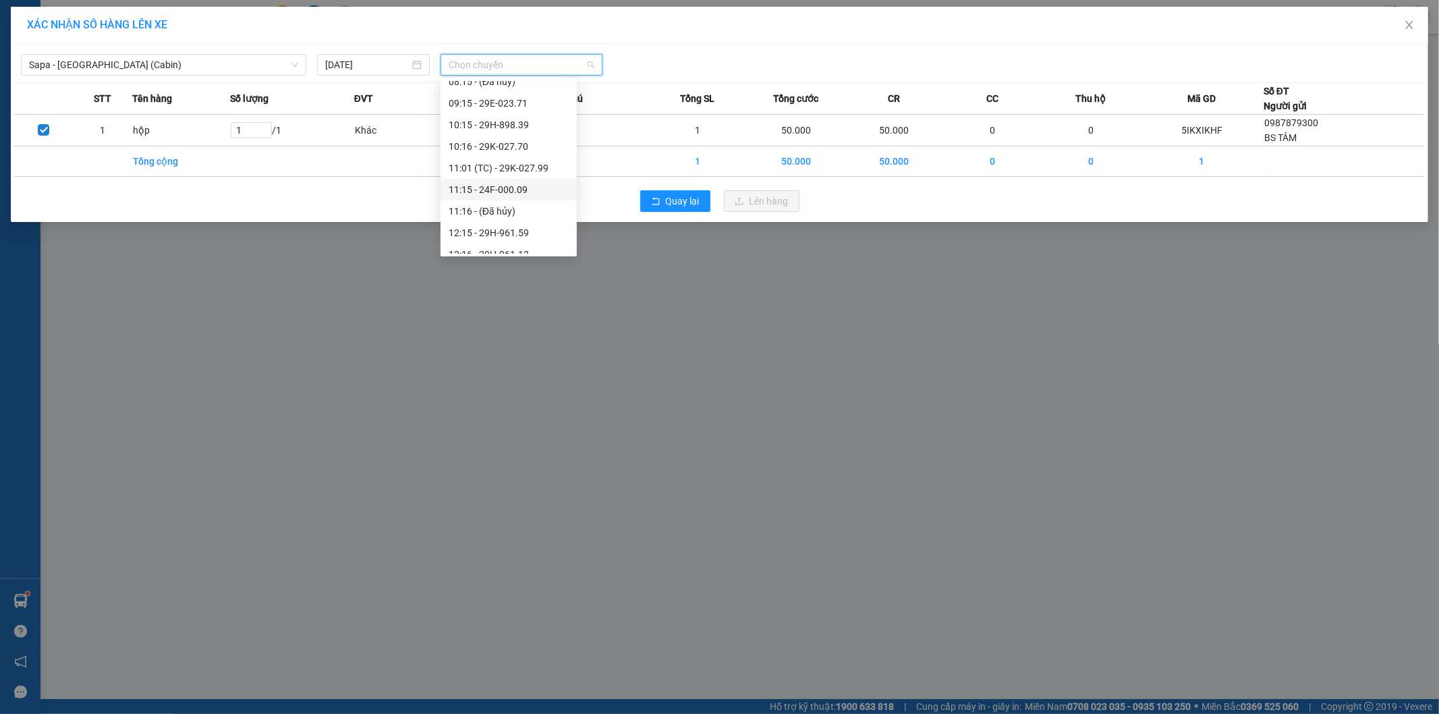
scroll to position [374, 0]
click at [533, 210] on div "19:45 (TC) - 24F-000.70" at bounding box center [509, 213] width 120 height 15
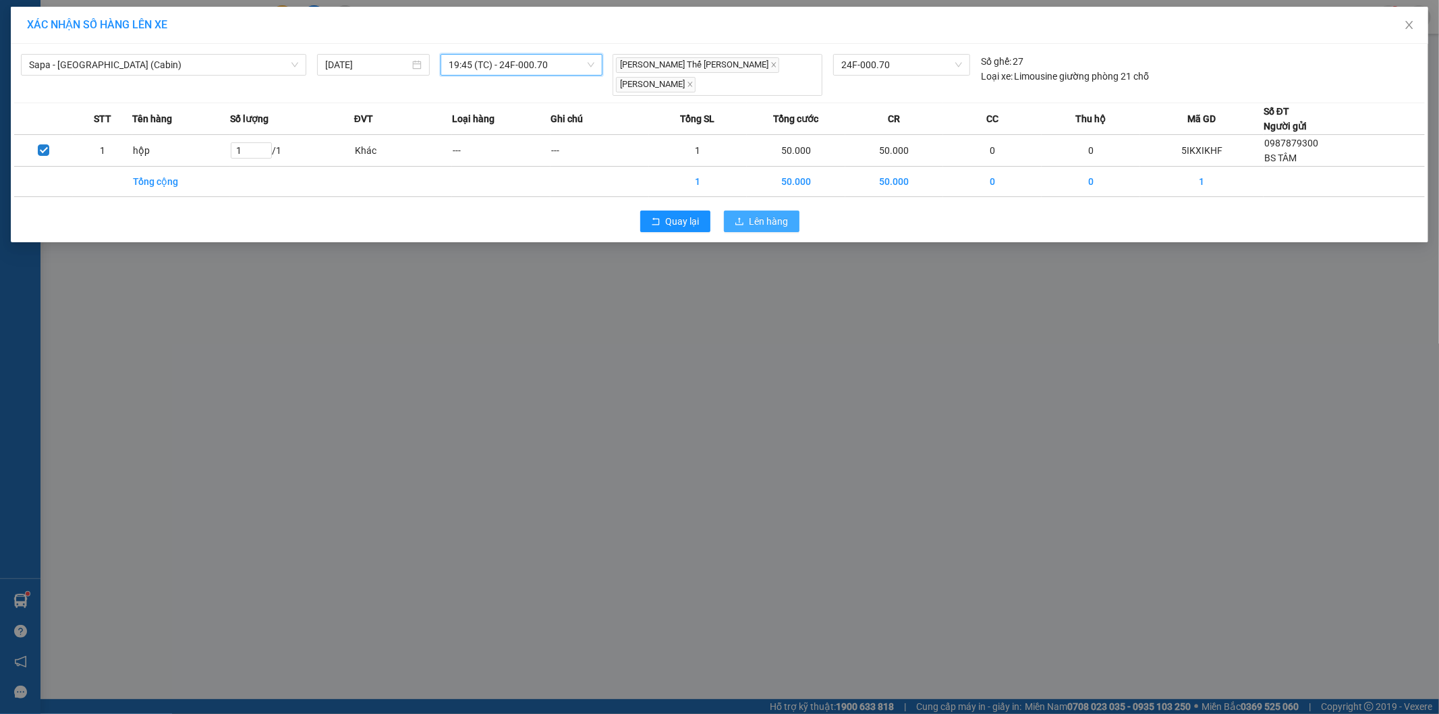
click at [735, 217] on icon "upload" at bounding box center [739, 221] width 9 height 9
